Goal: Use online tool/utility: Utilize a website feature to perform a specific function

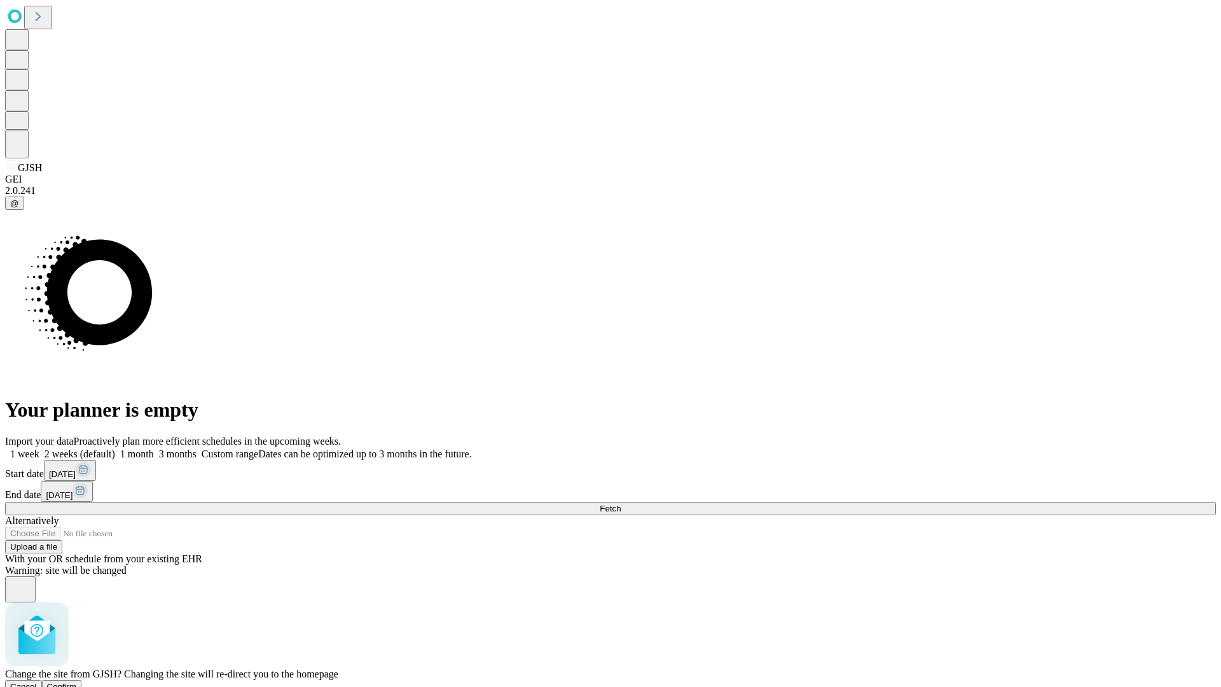
click at [77, 682] on span "Confirm" at bounding box center [62, 687] width 30 height 10
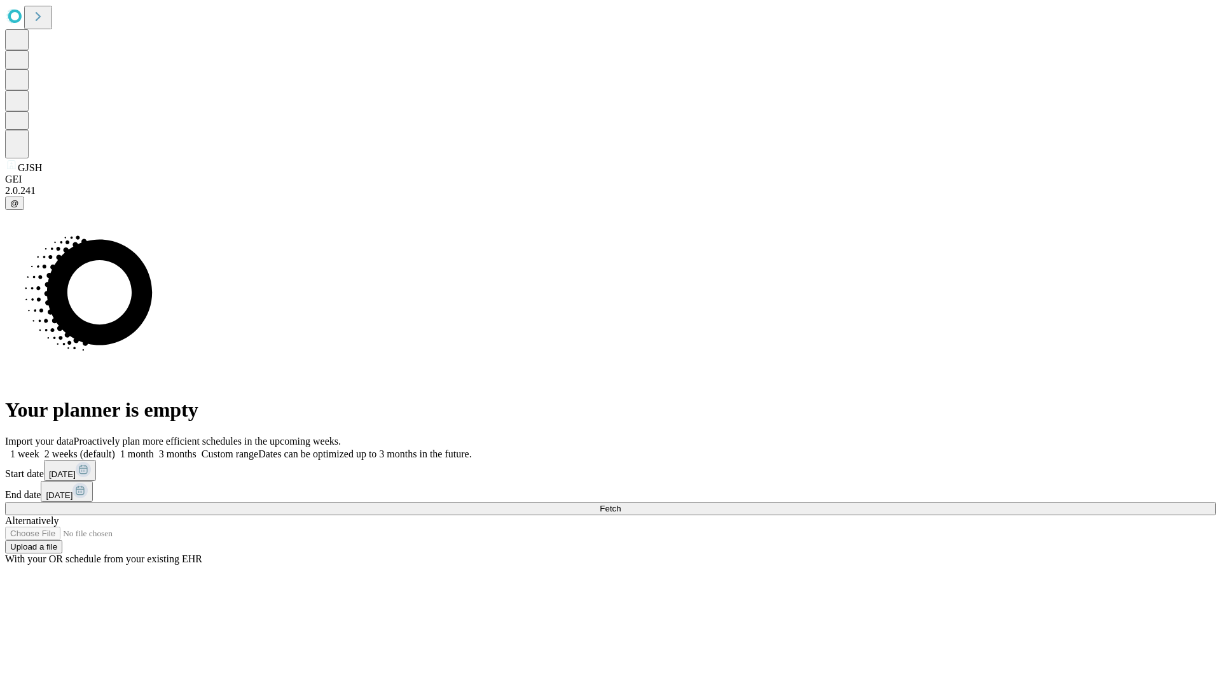
click at [39, 448] on label "1 week" at bounding box center [22, 453] width 34 height 11
click at [621, 504] on span "Fetch" at bounding box center [610, 509] width 21 height 10
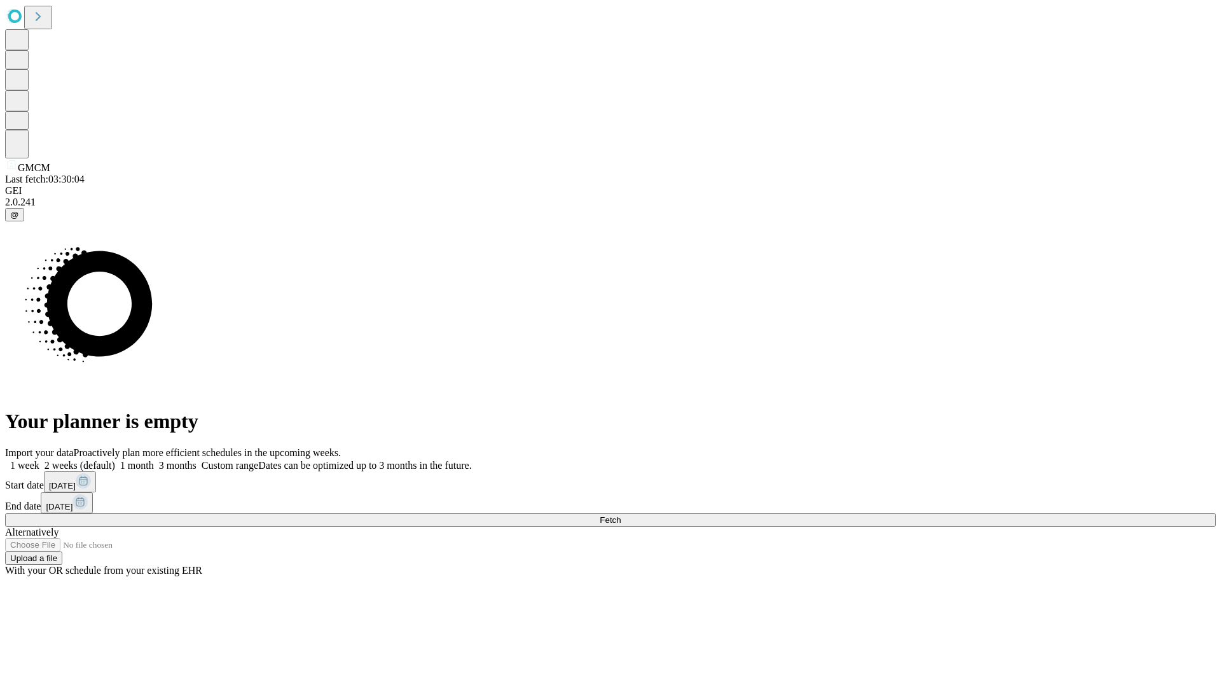
click at [39, 460] on label "1 week" at bounding box center [22, 465] width 34 height 11
click at [621, 515] on span "Fetch" at bounding box center [610, 520] width 21 height 10
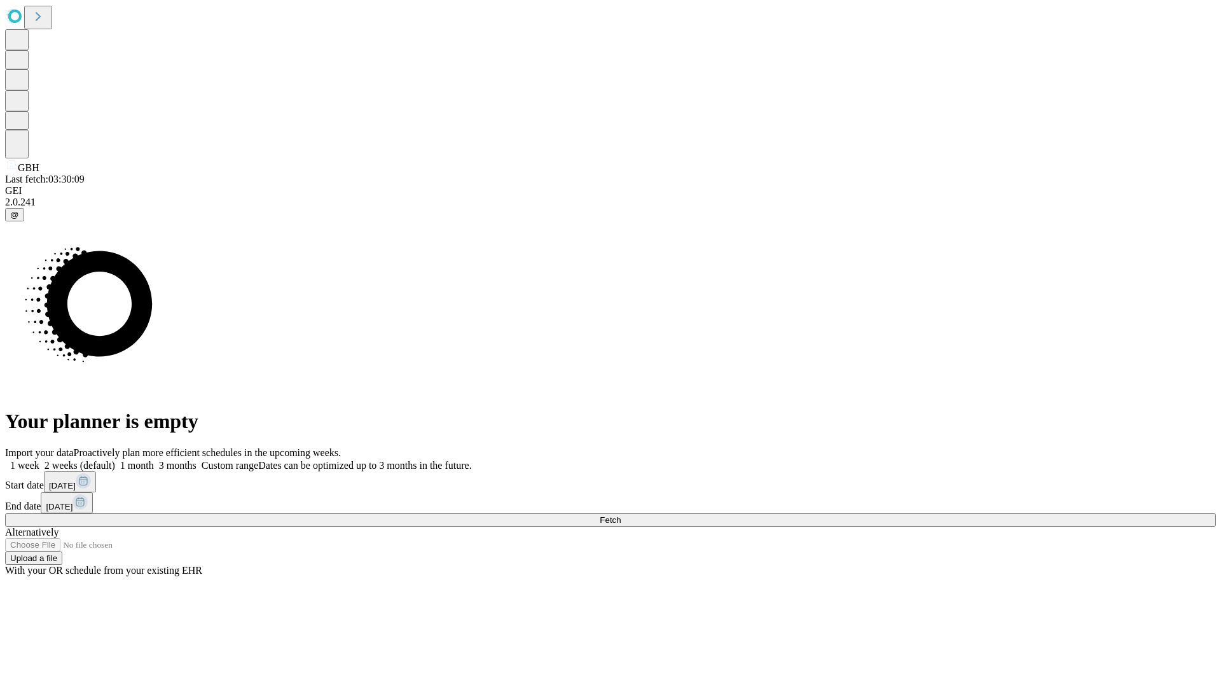
click at [39, 460] on label "1 week" at bounding box center [22, 465] width 34 height 11
click at [621, 515] on span "Fetch" at bounding box center [610, 520] width 21 height 10
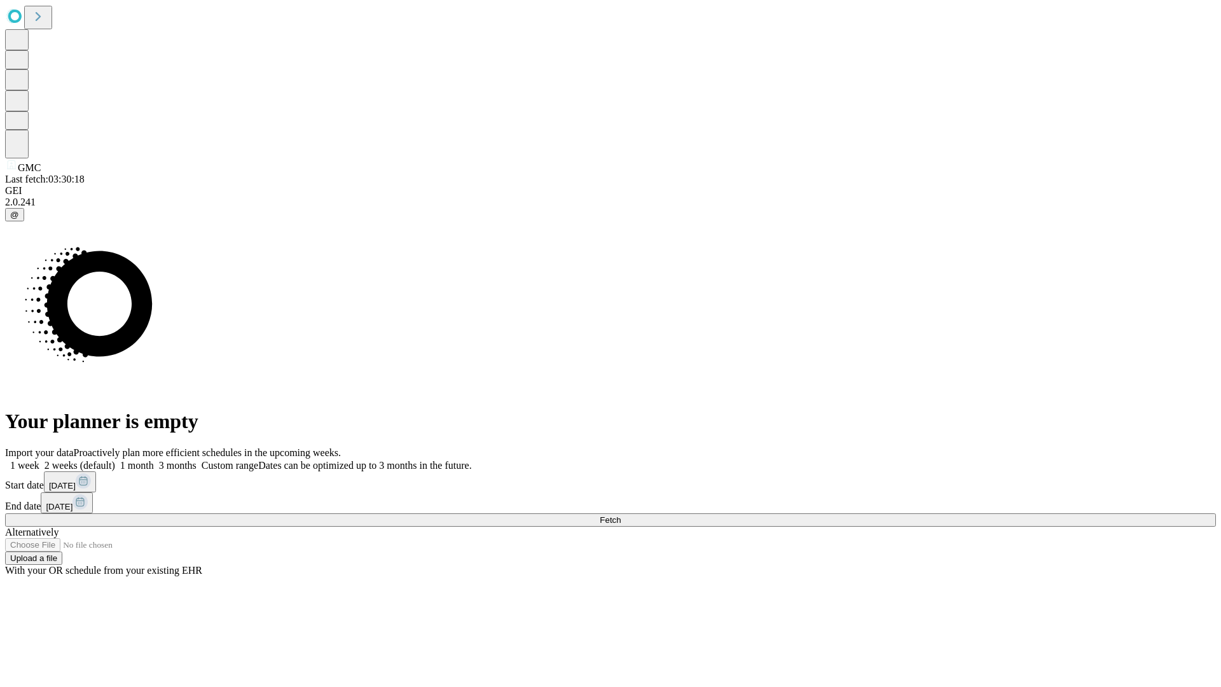
click at [39, 460] on label "1 week" at bounding box center [22, 465] width 34 height 11
click at [621, 515] on span "Fetch" at bounding box center [610, 520] width 21 height 10
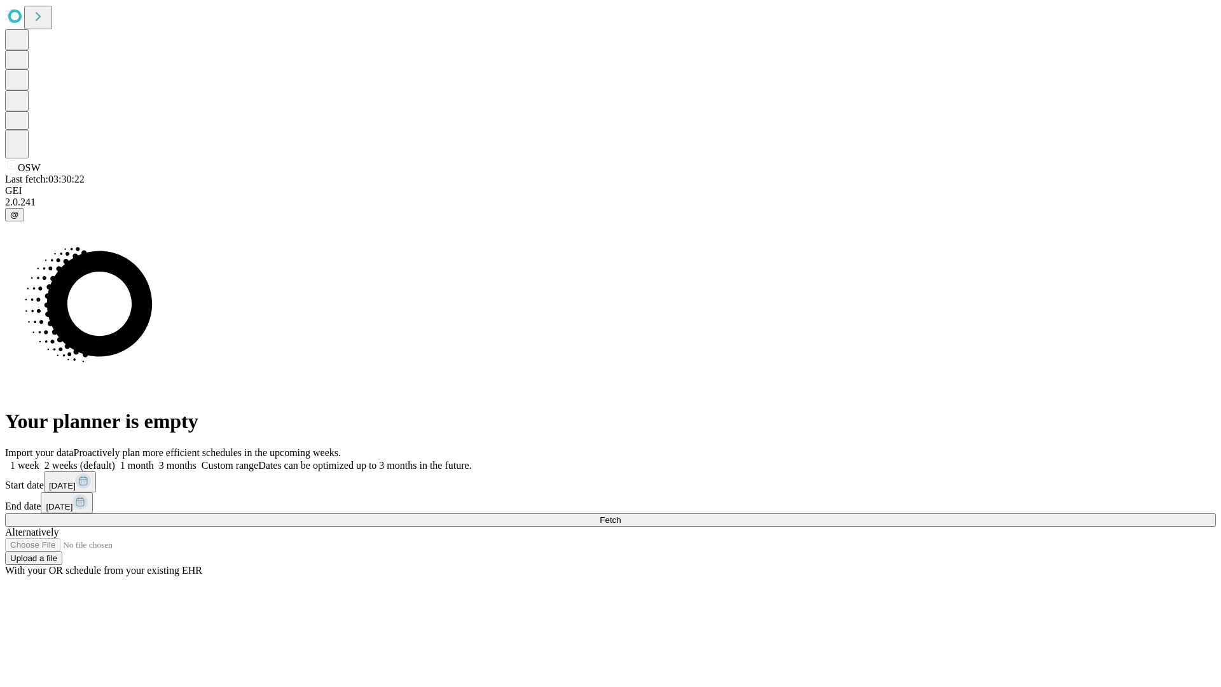
click at [621, 515] on span "Fetch" at bounding box center [610, 520] width 21 height 10
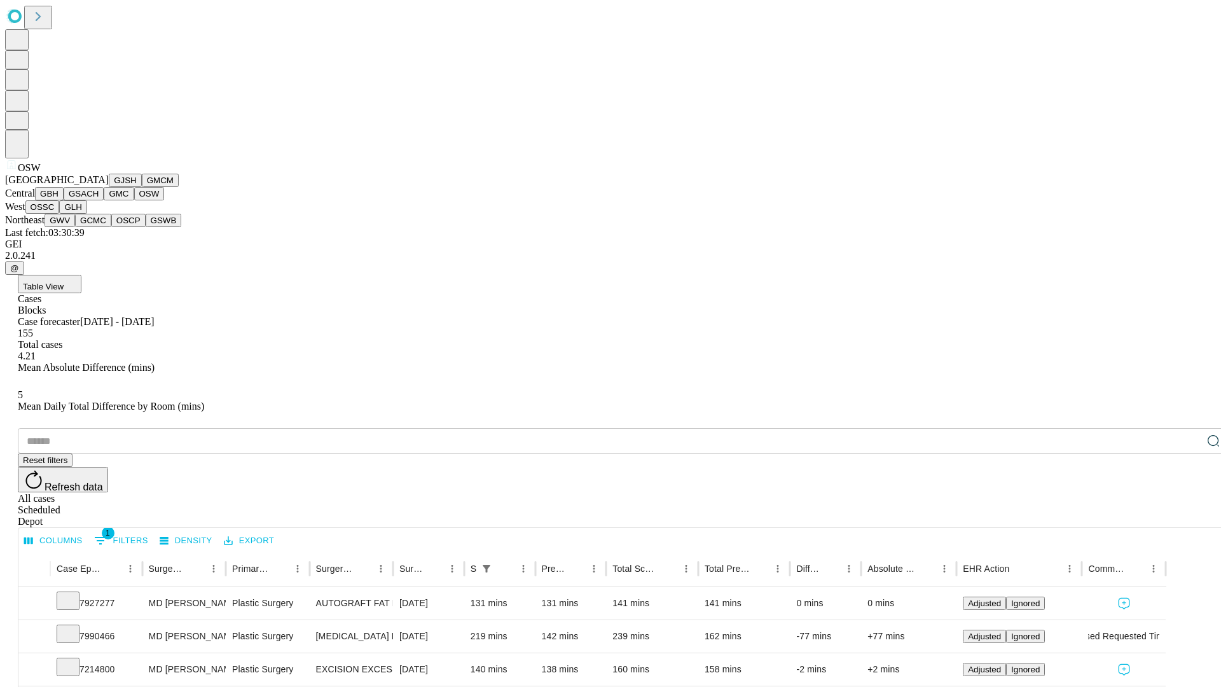
click at [60, 214] on button "OSSC" at bounding box center [42, 206] width 34 height 13
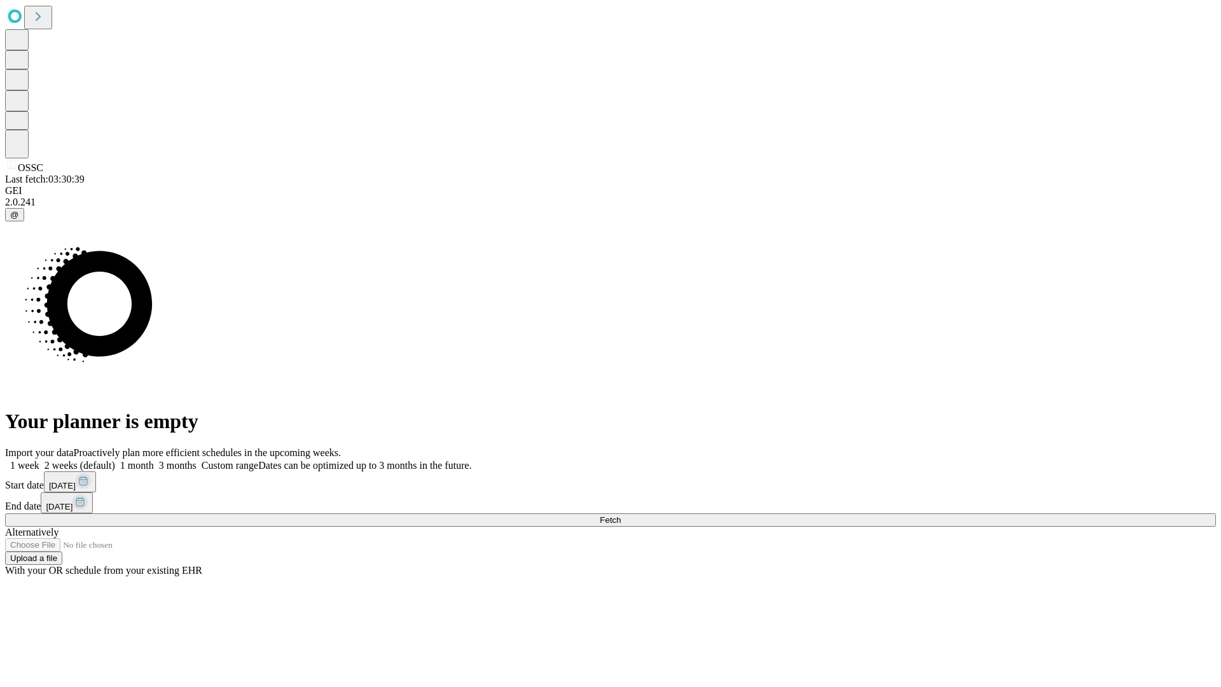
click at [39, 460] on label "1 week" at bounding box center [22, 465] width 34 height 11
click at [621, 515] on span "Fetch" at bounding box center [610, 520] width 21 height 10
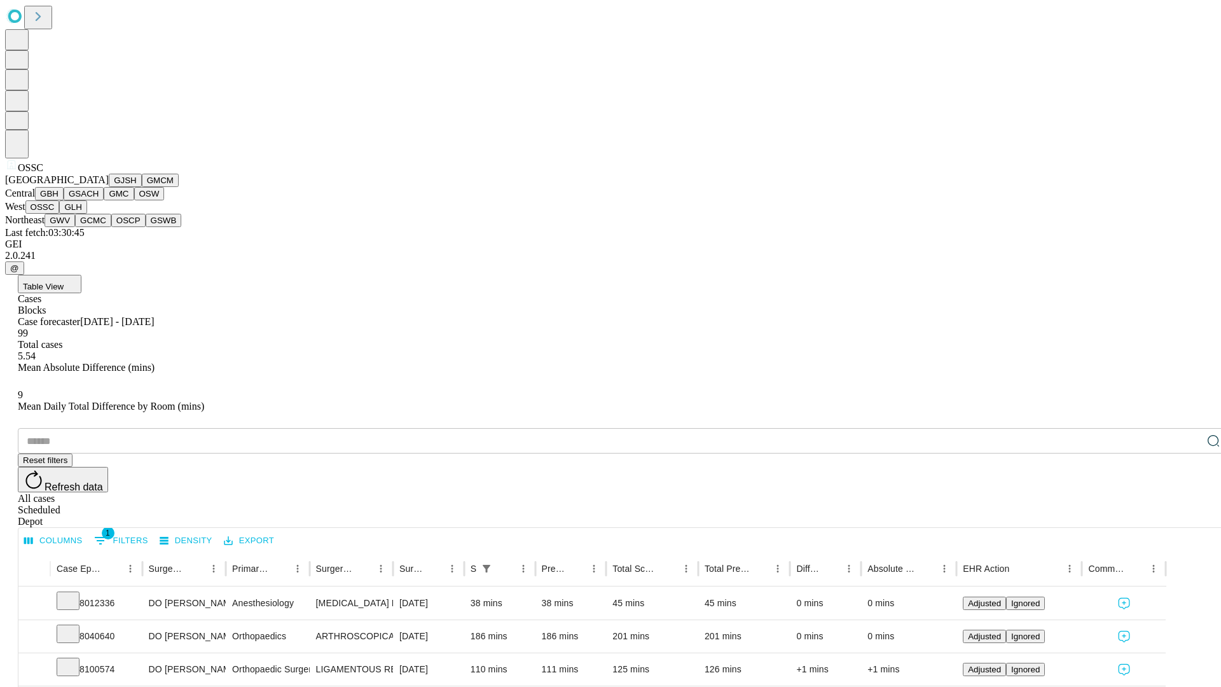
click at [87, 214] on button "GLH" at bounding box center [72, 206] width 27 height 13
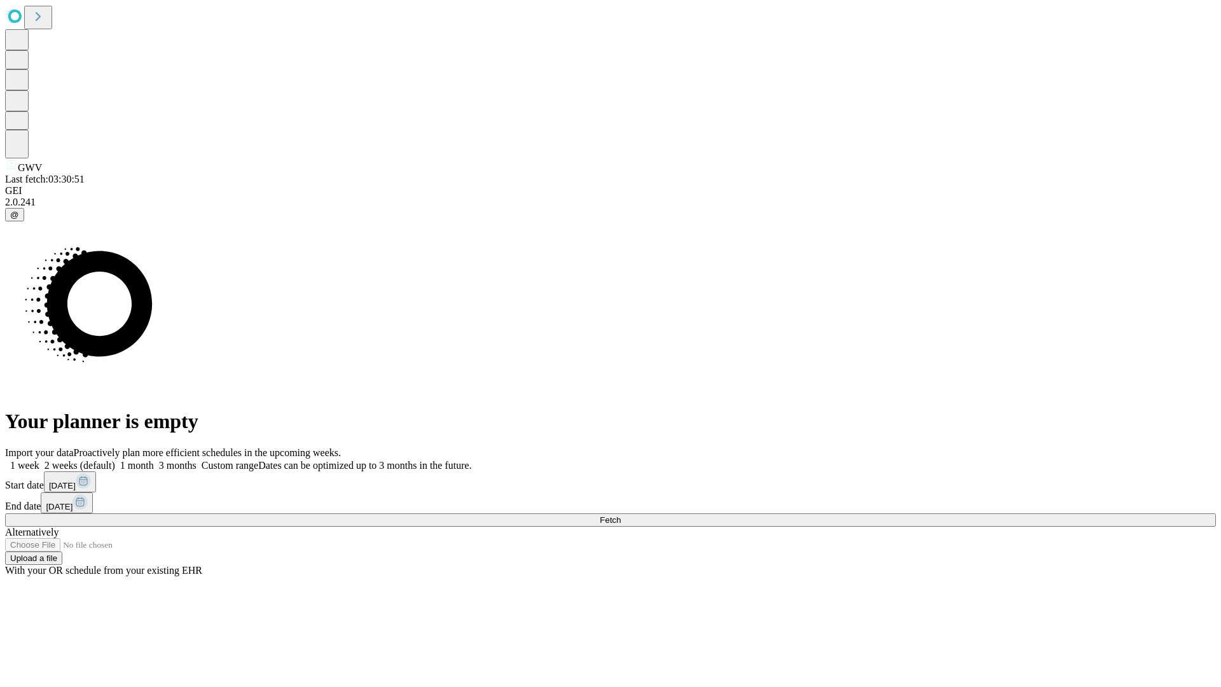
click at [39, 460] on label "1 week" at bounding box center [22, 465] width 34 height 11
click at [621, 515] on span "Fetch" at bounding box center [610, 520] width 21 height 10
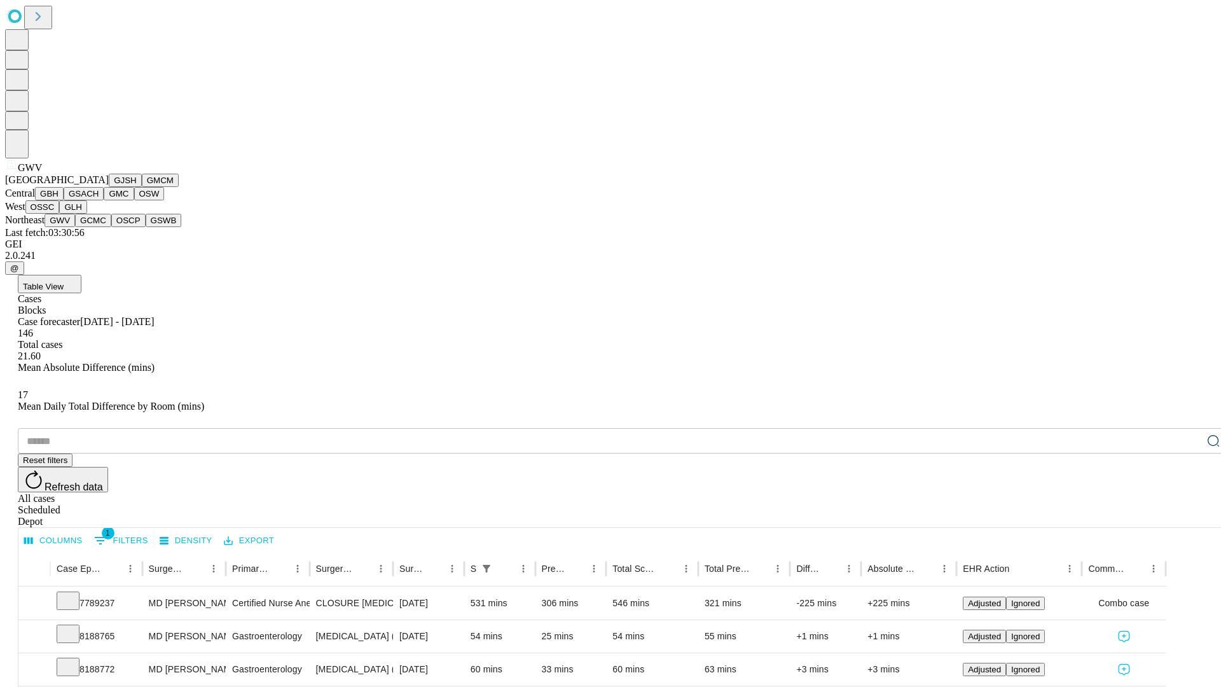
click at [99, 227] on button "GCMC" at bounding box center [93, 220] width 36 height 13
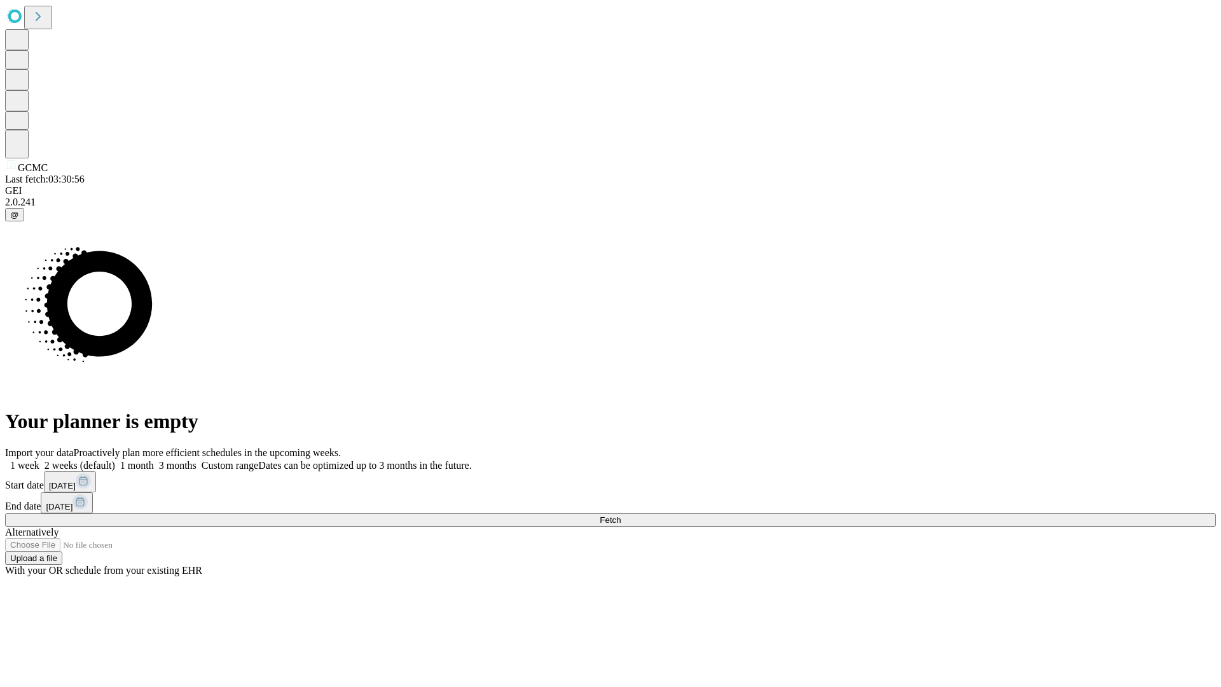
click at [621, 515] on span "Fetch" at bounding box center [610, 520] width 21 height 10
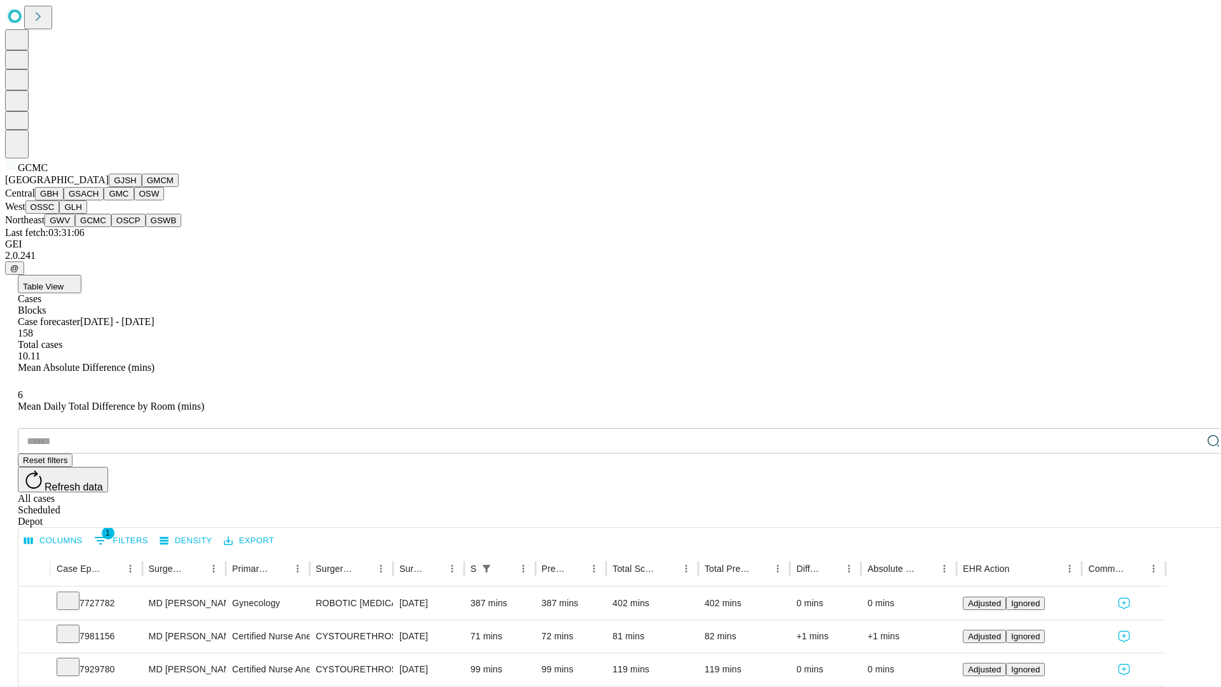
click at [111, 227] on button "OSCP" at bounding box center [128, 220] width 34 height 13
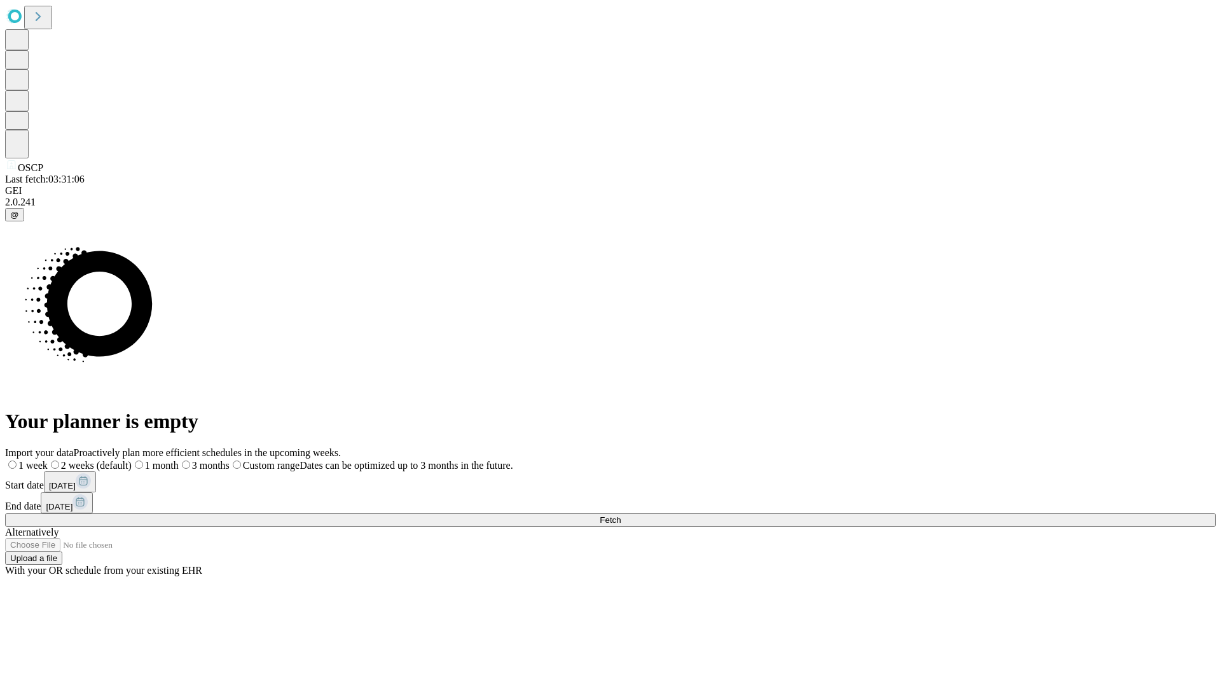
click at [48, 460] on label "1 week" at bounding box center [26, 465] width 43 height 11
click at [621, 515] on span "Fetch" at bounding box center [610, 520] width 21 height 10
